Goal: Task Accomplishment & Management: Manage account settings

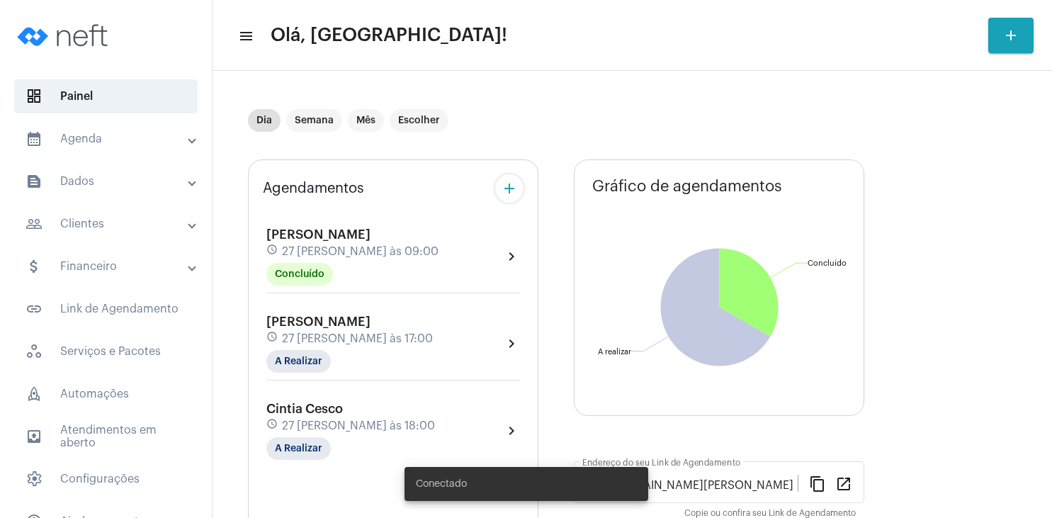
click at [347, 321] on span "[PERSON_NAME]" at bounding box center [318, 321] width 104 height 13
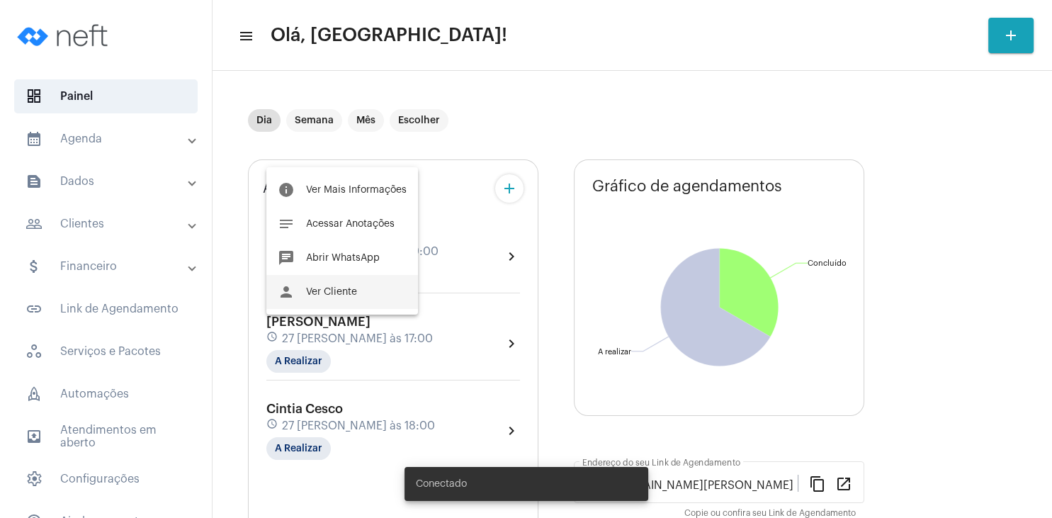
click at [330, 296] on span "Ver Cliente" at bounding box center [331, 292] width 51 height 10
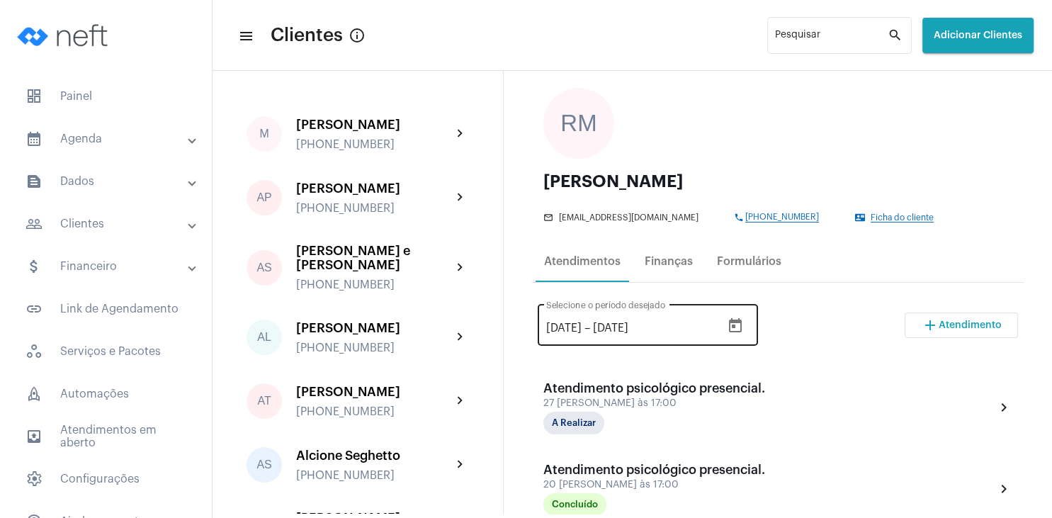
scroll to position [204, 0]
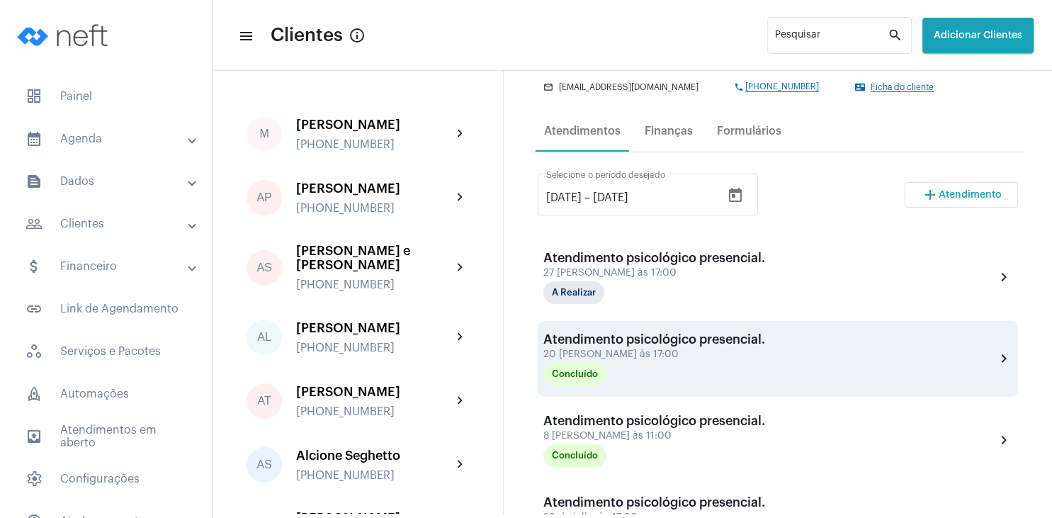
click at [613, 355] on div "20 [PERSON_NAME] às 17:00" at bounding box center [654, 354] width 222 height 11
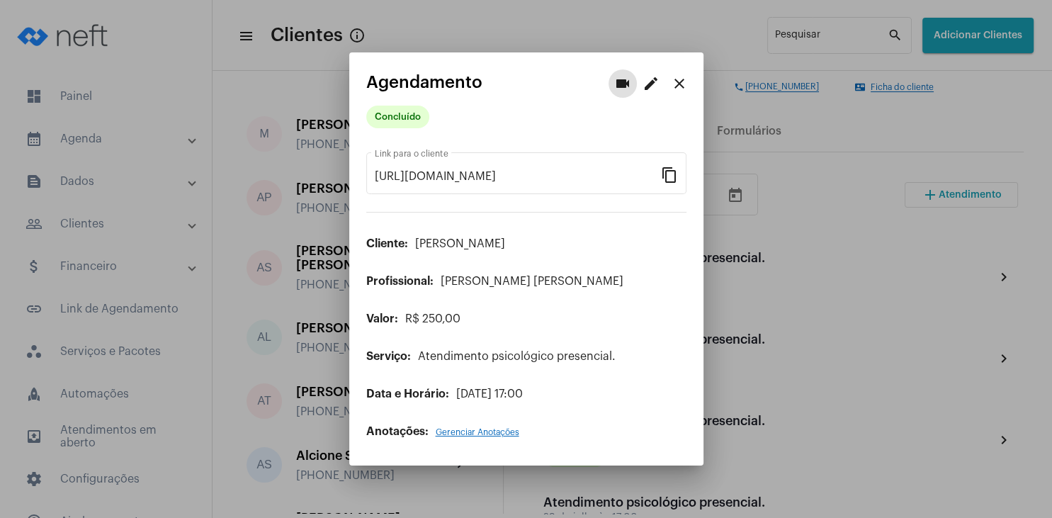
click at [474, 431] on span "Gerenciar Anotações" at bounding box center [477, 432] width 84 height 8
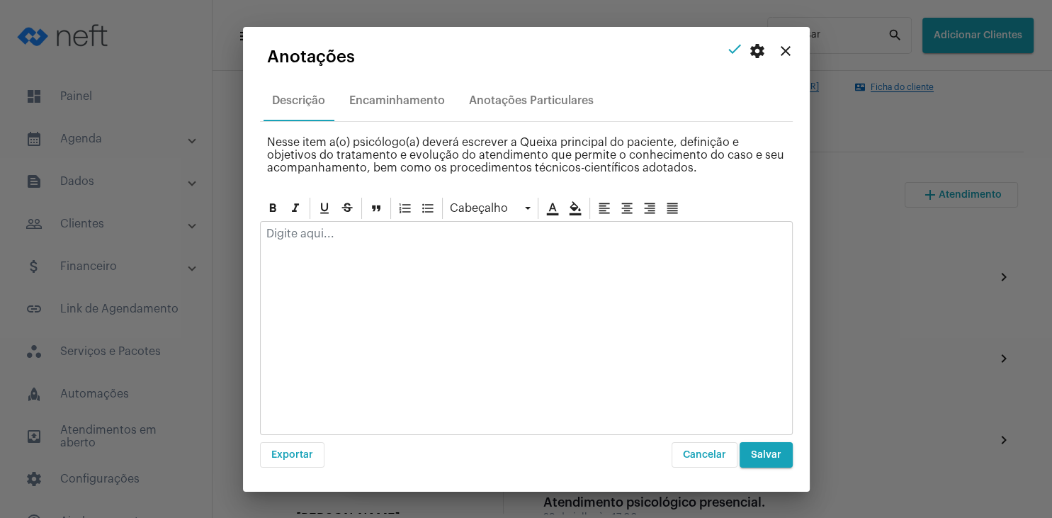
click at [789, 50] on mat-icon "close" at bounding box center [785, 50] width 17 height 17
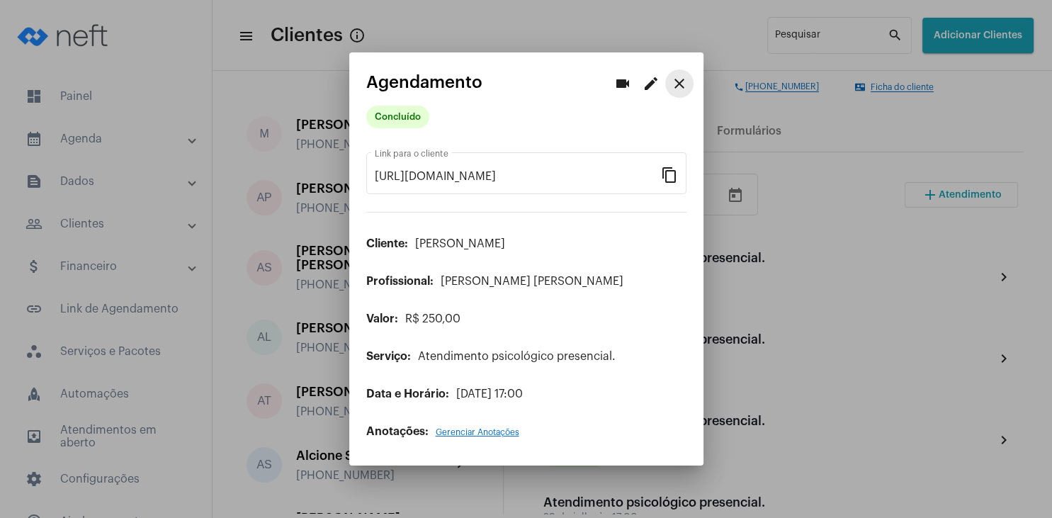
drag, startPoint x: 676, startPoint y: 84, endPoint x: 678, endPoint y: 95, distance: 11.5
click at [676, 84] on mat-icon "close" at bounding box center [679, 83] width 17 height 17
